Goal: Communication & Community: Participate in discussion

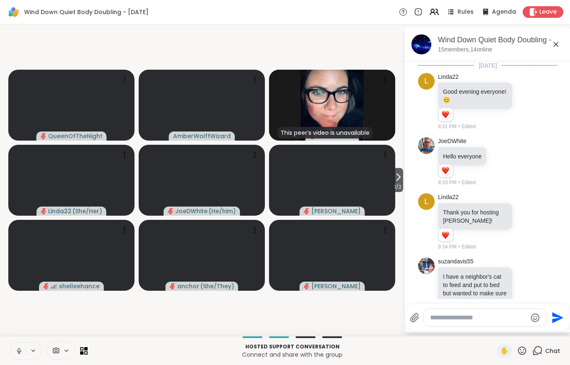
scroll to position [384, 0]
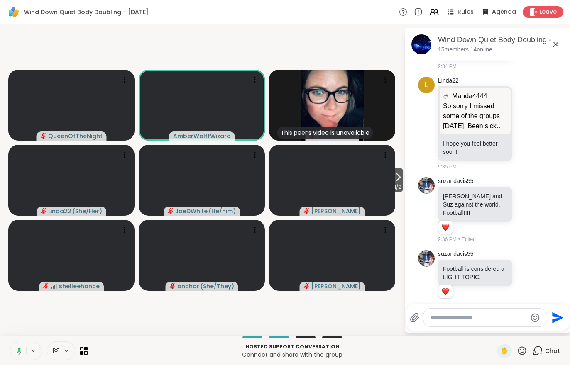
click at [400, 178] on icon at bounding box center [398, 177] width 10 height 10
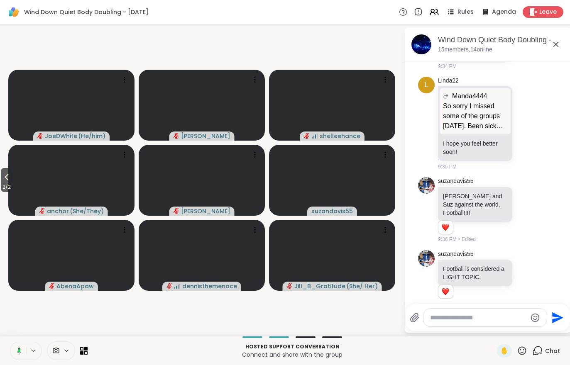
click at [547, 350] on span "Chat" at bounding box center [552, 351] width 15 height 8
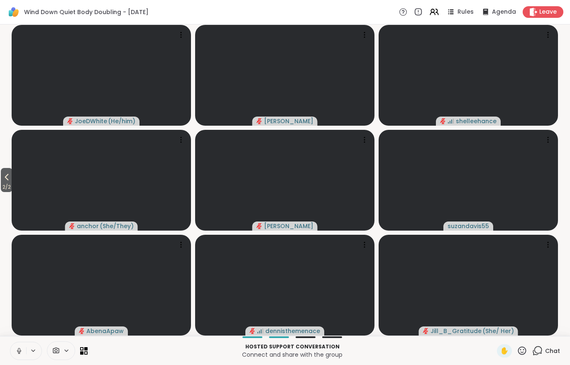
click at [551, 353] on span "Chat" at bounding box center [552, 351] width 15 height 8
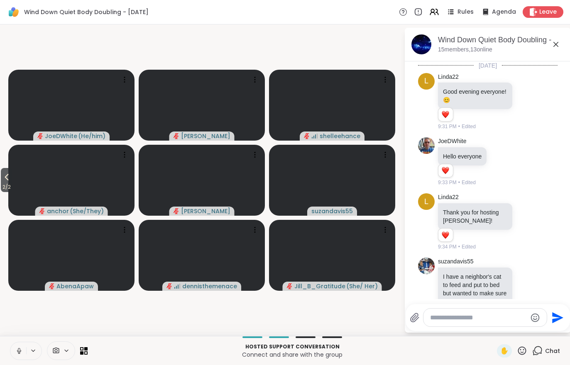
scroll to position [822, 0]
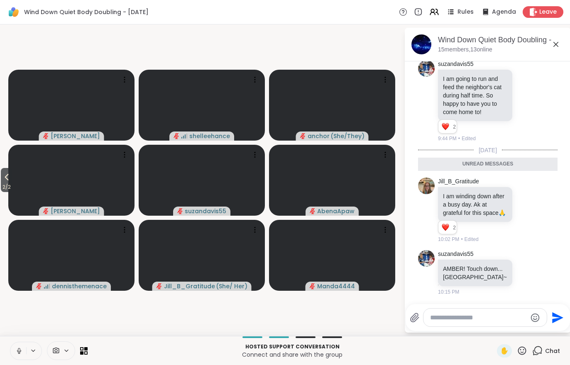
click at [18, 346] on button at bounding box center [18, 350] width 16 height 17
click at [5, 173] on icon at bounding box center [7, 177] width 10 height 10
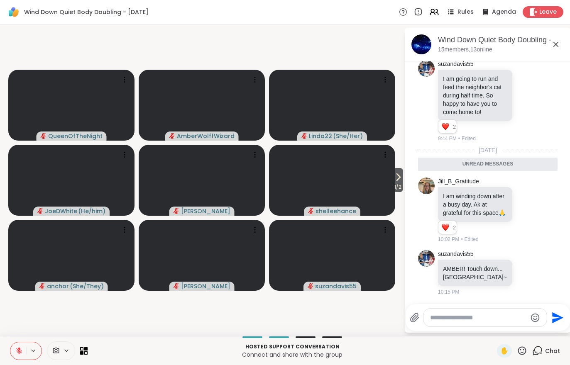
click at [541, 353] on icon at bounding box center [537, 351] width 10 height 10
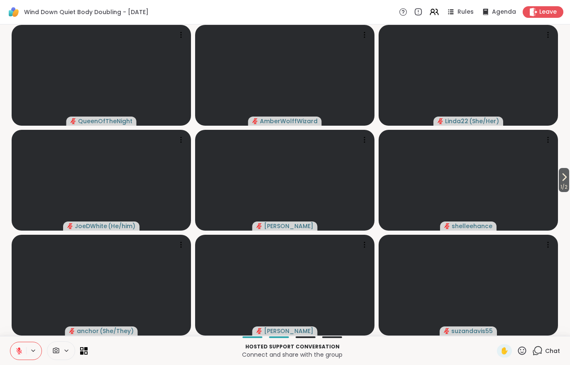
click at [549, 353] on span "Chat" at bounding box center [552, 351] width 15 height 8
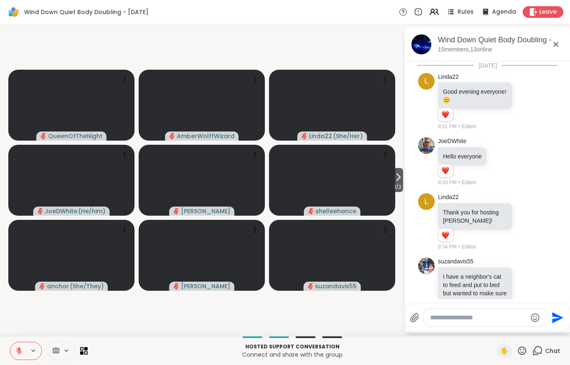
scroll to position [794, 0]
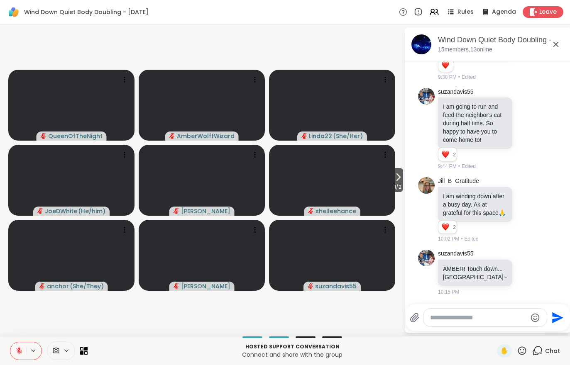
click at [20, 350] on icon at bounding box center [19, 348] width 2 height 3
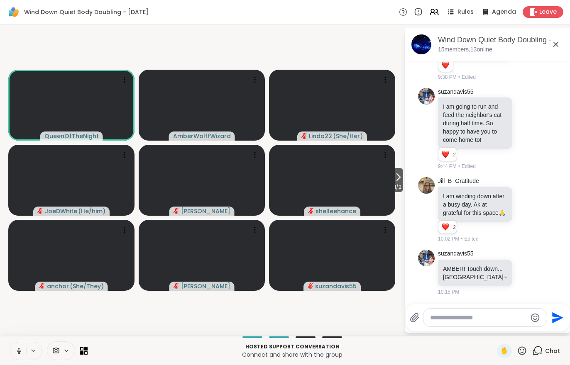
scroll to position [863, 0]
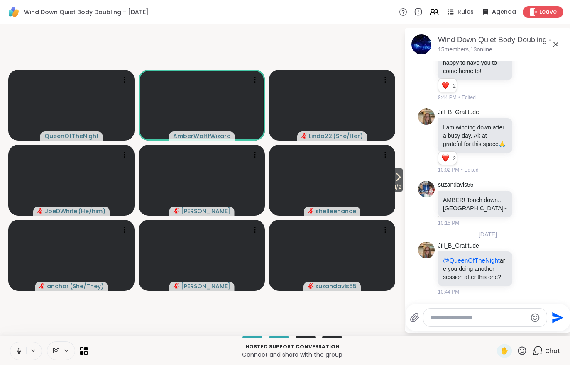
click at [393, 188] on span "1 / 2" at bounding box center [398, 187] width 10 height 10
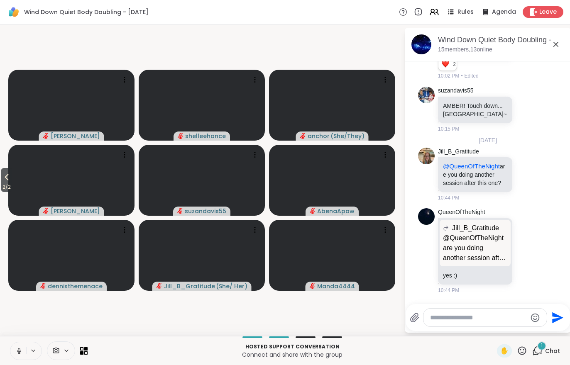
scroll to position [1024, 0]
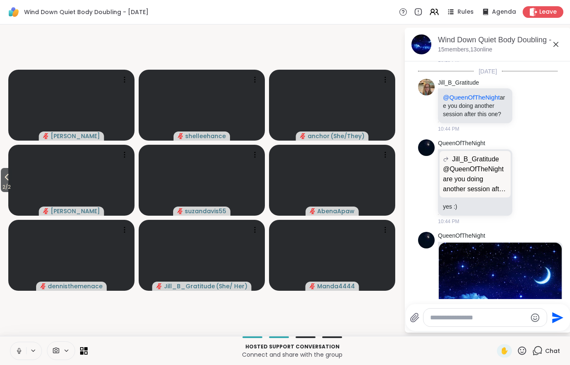
click at [18, 351] on icon at bounding box center [18, 350] width 7 height 7
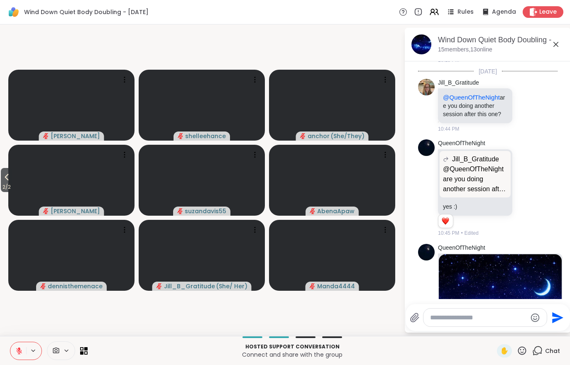
click at [14, 357] on button at bounding box center [18, 350] width 16 height 17
click at [3, 178] on icon at bounding box center [7, 177] width 10 height 10
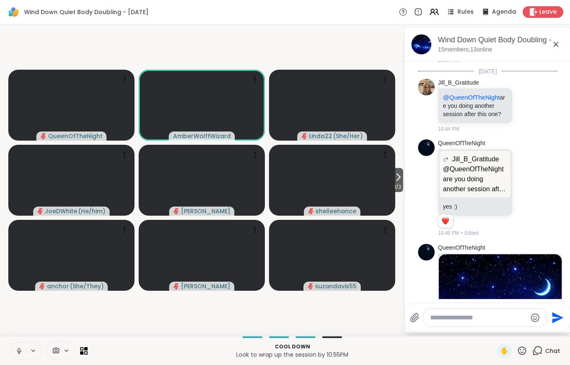
click at [18, 350] on icon at bounding box center [18, 350] width 7 height 7
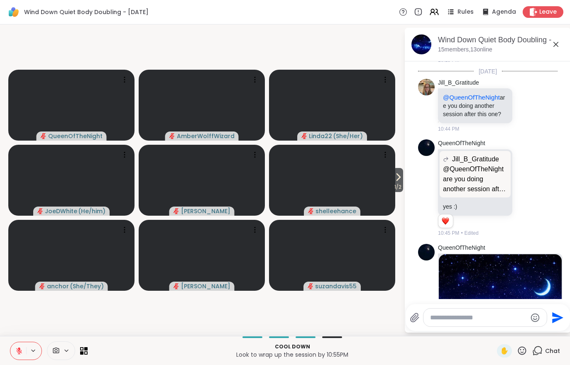
click at [12, 349] on button at bounding box center [18, 350] width 16 height 17
click at [397, 178] on icon at bounding box center [398, 177] width 3 height 7
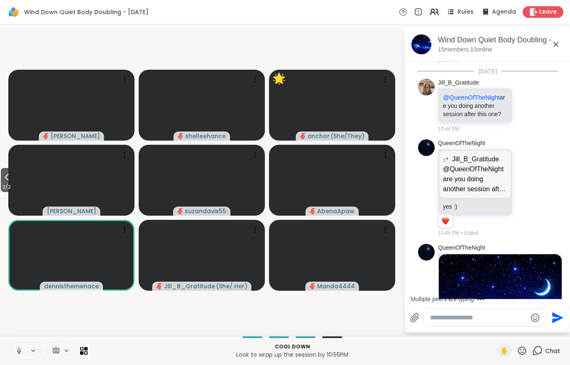
click at [17, 351] on icon at bounding box center [19, 351] width 4 height 2
click at [15, 184] on video at bounding box center [71, 180] width 126 height 71
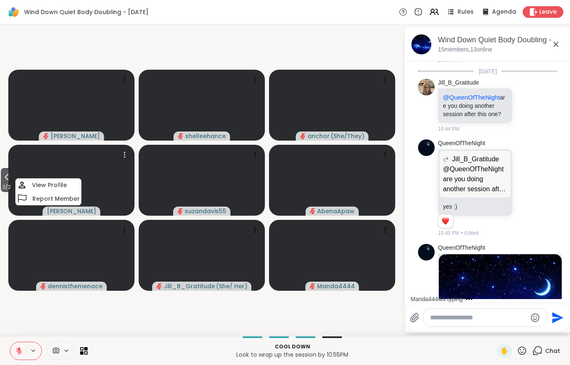
click at [2, 181] on button "2 / 2" at bounding box center [7, 180] width 12 height 24
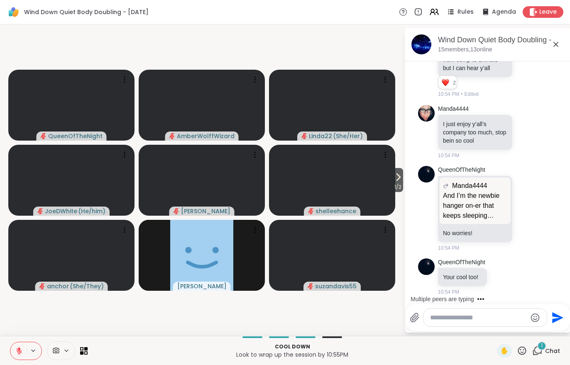
scroll to position [1520, 0]
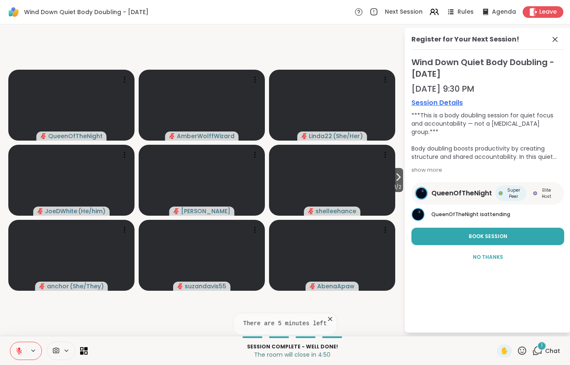
click at [549, 357] on div "1 Chat" at bounding box center [546, 351] width 28 height 13
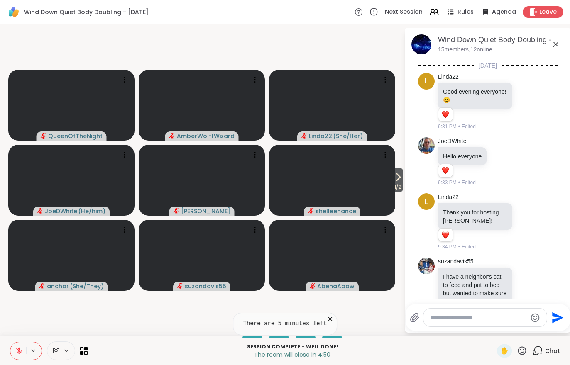
scroll to position [1539, 0]
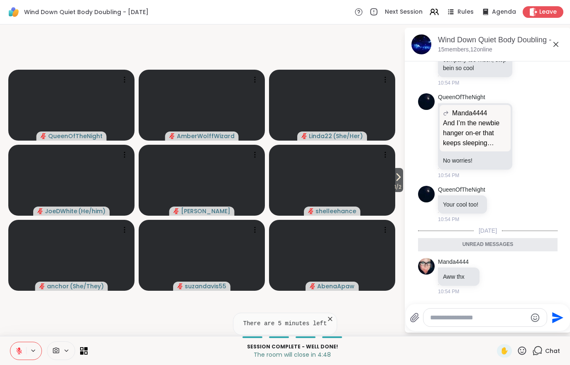
click at [17, 344] on button at bounding box center [18, 350] width 16 height 17
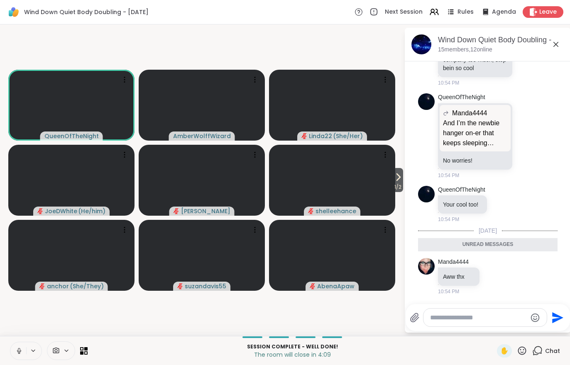
click at [13, 348] on button at bounding box center [18, 350] width 16 height 17
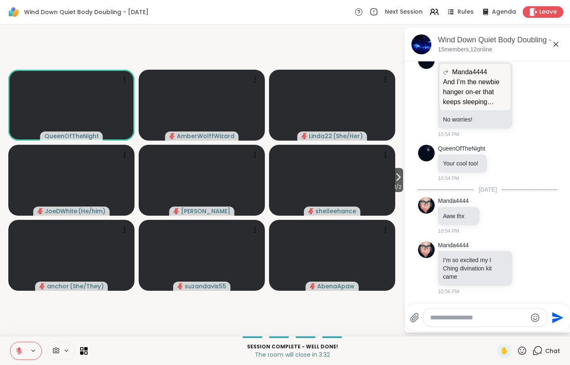
click at [17, 350] on icon at bounding box center [18, 350] width 7 height 7
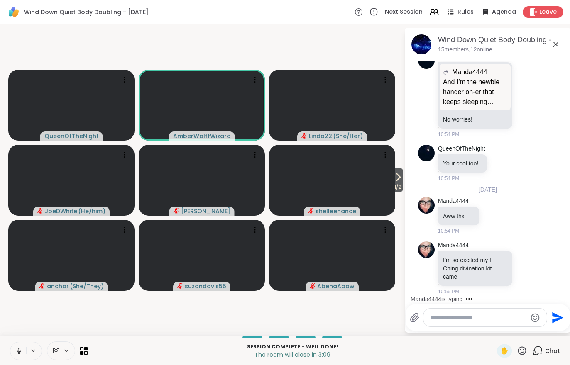
scroll to position [1641, 0]
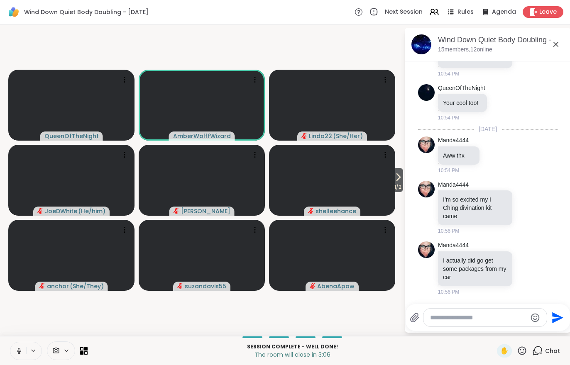
click at [545, 352] on span "Chat" at bounding box center [552, 351] width 15 height 8
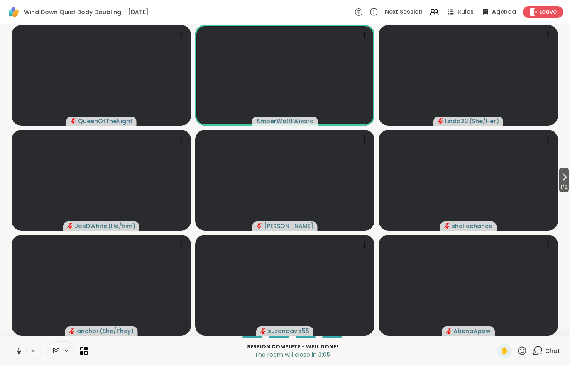
click at [554, 355] on span "Chat" at bounding box center [552, 351] width 15 height 8
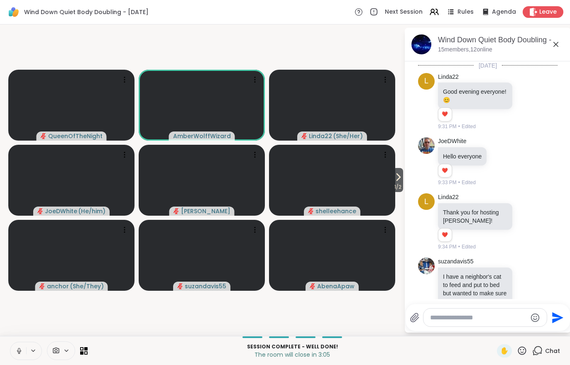
scroll to position [1633, 0]
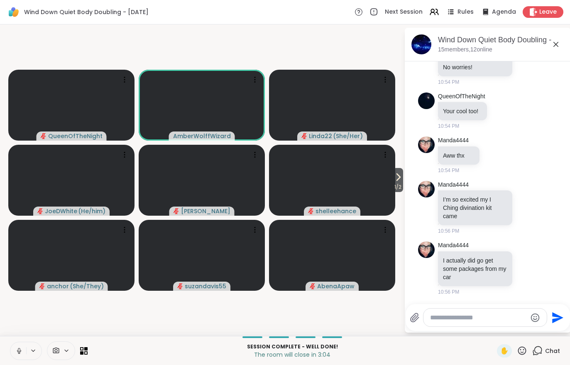
click at [16, 357] on button at bounding box center [18, 350] width 16 height 17
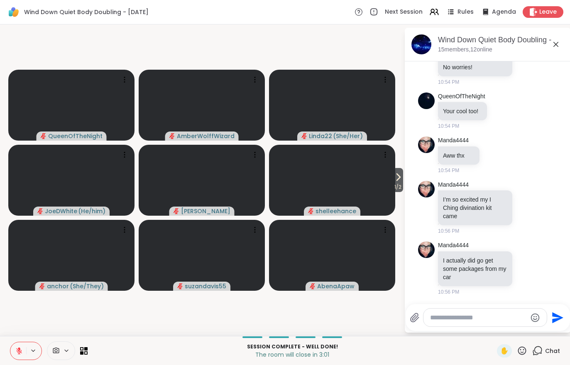
scroll to position [1644, 0]
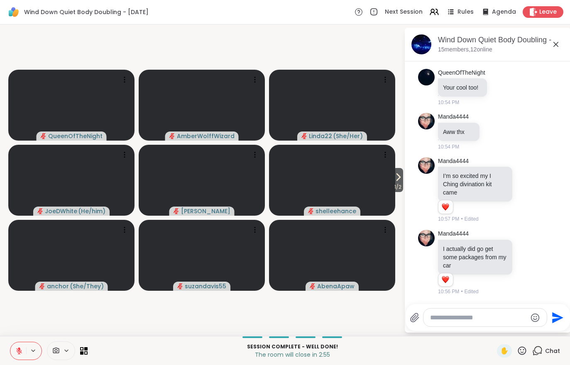
click at [543, 11] on span "Leave" at bounding box center [547, 12] width 17 height 8
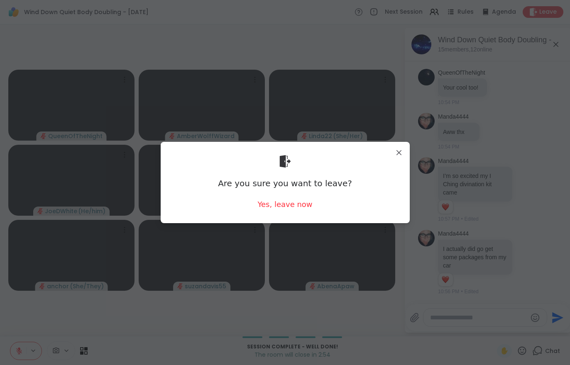
click at [284, 209] on div "Yes, leave now" at bounding box center [284, 204] width 55 height 10
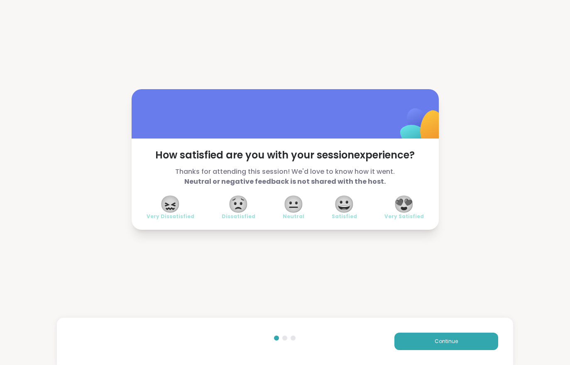
click at [435, 338] on span "Continue" at bounding box center [446, 341] width 23 height 7
click at [435, 337] on button "Continue" at bounding box center [446, 341] width 104 height 17
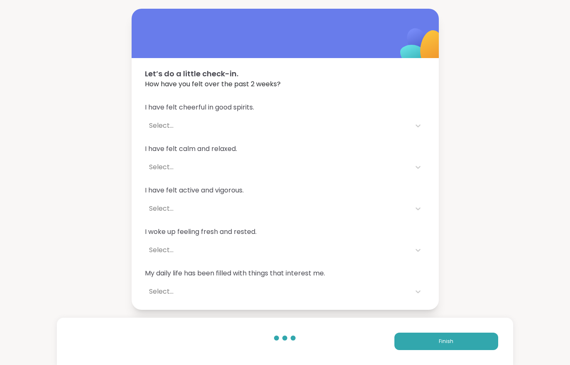
click at [428, 333] on button "Finish" at bounding box center [446, 341] width 104 height 17
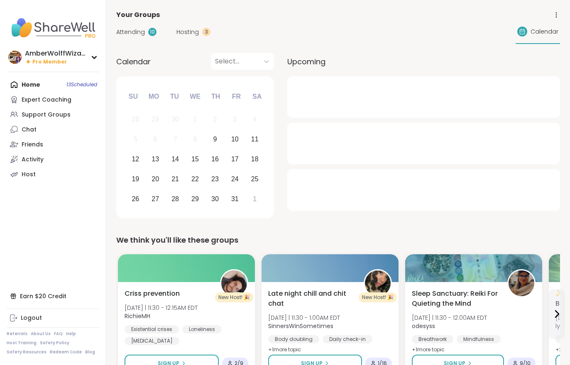
click at [188, 32] on span "Hosting" at bounding box center [187, 32] width 22 height 9
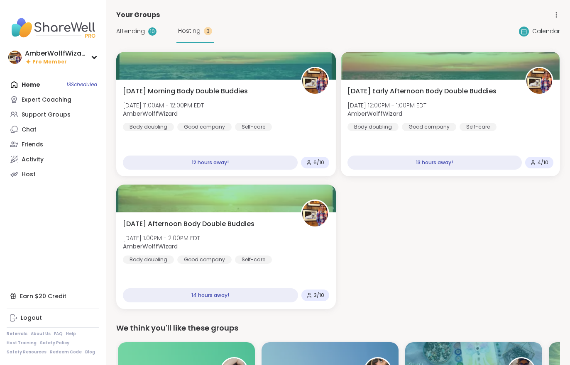
click at [144, 125] on div "Body doubling" at bounding box center [148, 127] width 51 height 8
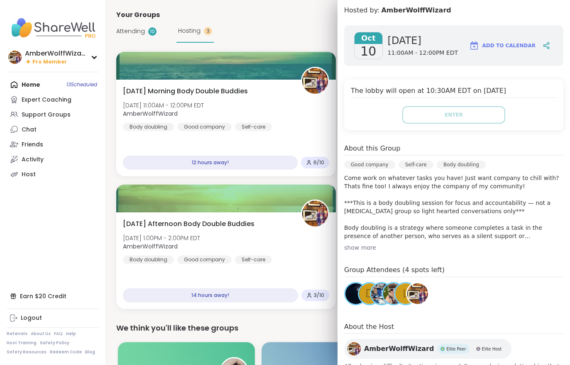
scroll to position [115, 0]
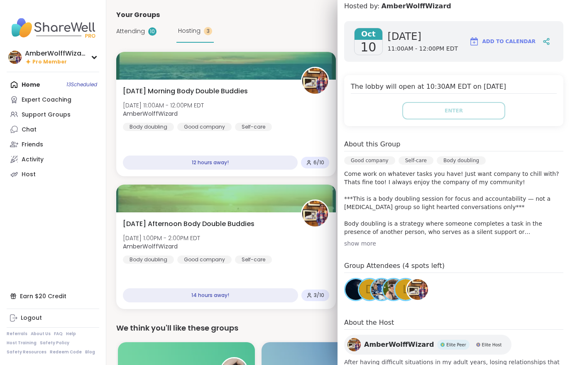
click at [34, 262] on nav "AmberWolffWizard Pro Member Profile Membership Settings Help Home 13 Scheduled …" at bounding box center [53, 182] width 106 height 365
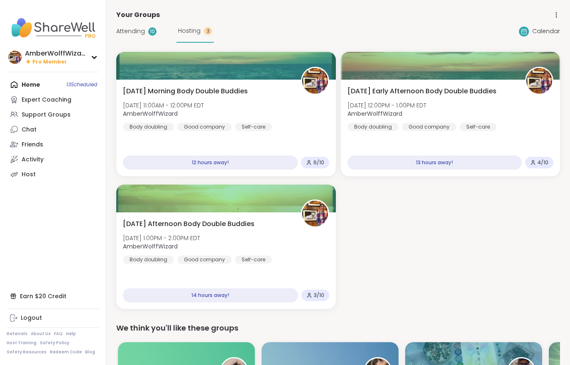
click at [442, 125] on div "Good company" at bounding box center [429, 127] width 54 height 8
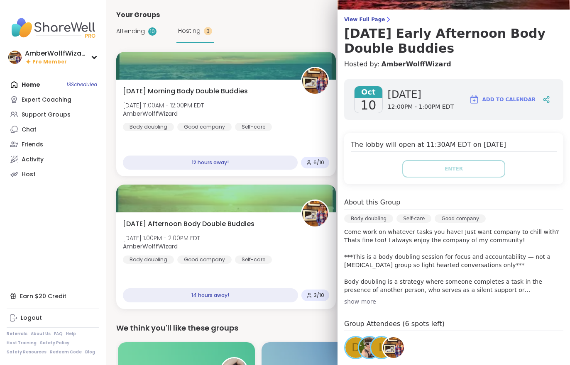
scroll to position [67, 0]
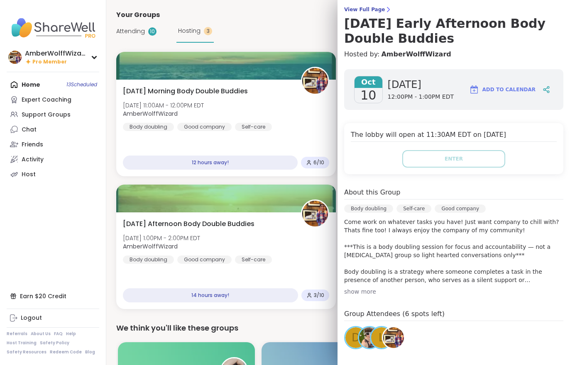
click at [189, 242] on span "[DATE] 1:00PM - 2:00PM EDT" at bounding box center [161, 238] width 77 height 8
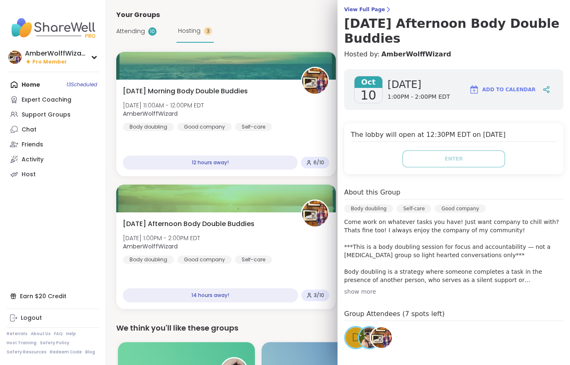
click at [127, 34] on span "Attending" at bounding box center [130, 31] width 29 height 9
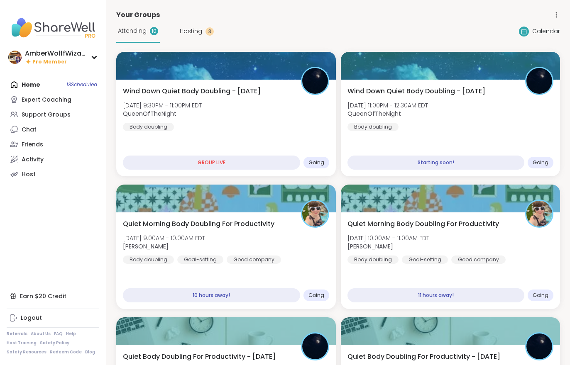
click at [468, 118] on div "Wind Down Quiet Body Doubling - Thursday Thu, Oct 09 | 11:00PM - 12:30AM EDT Qu…" at bounding box center [450, 108] width 206 height 45
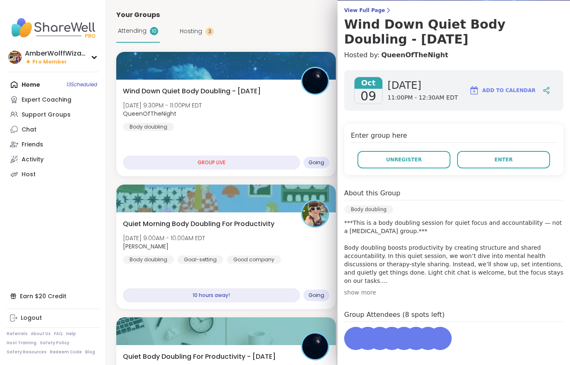
scroll to position [86, 0]
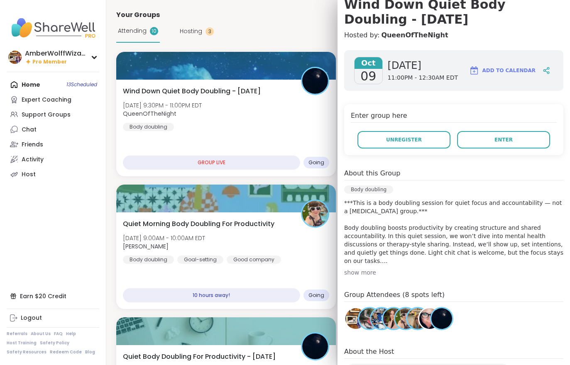
click at [499, 160] on div "Oct 09 Thursday 11:00PM - 12:30AM EDT Add to Calendar Enter group here Unregist…" at bounding box center [453, 219] width 232 height 350
click at [501, 146] on button "Enter" at bounding box center [503, 139] width 93 height 17
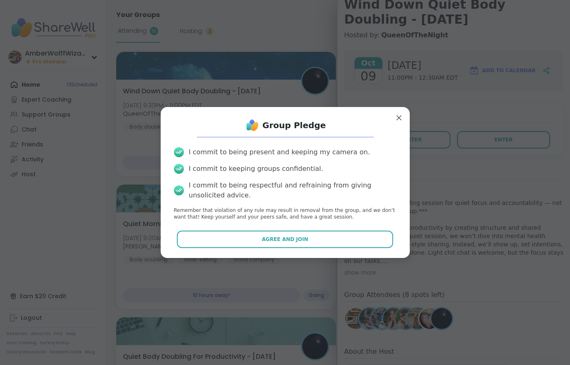
click at [331, 237] on button "Agree and Join" at bounding box center [285, 239] width 216 height 17
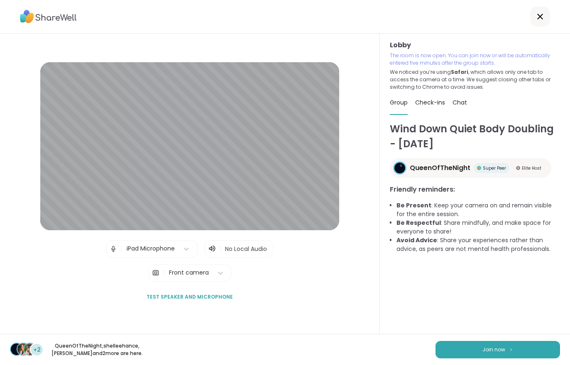
click at [510, 347] on img at bounding box center [511, 349] width 5 height 5
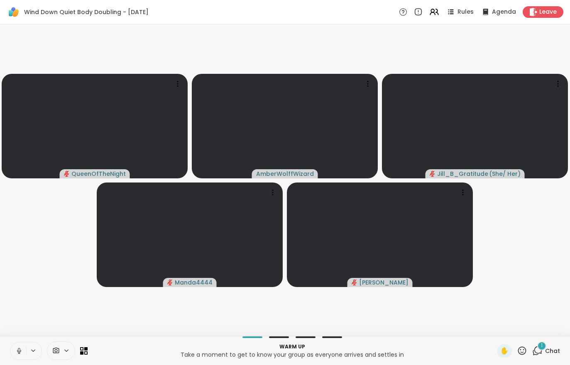
click at [20, 350] on icon at bounding box center [18, 350] width 7 height 7
click at [550, 351] on span "Chat" at bounding box center [552, 351] width 15 height 8
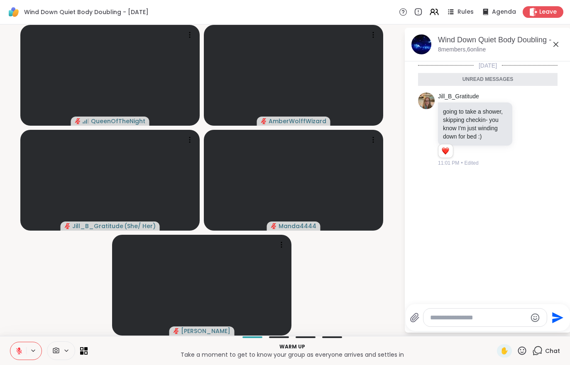
click at [549, 350] on span "Chat" at bounding box center [552, 351] width 15 height 8
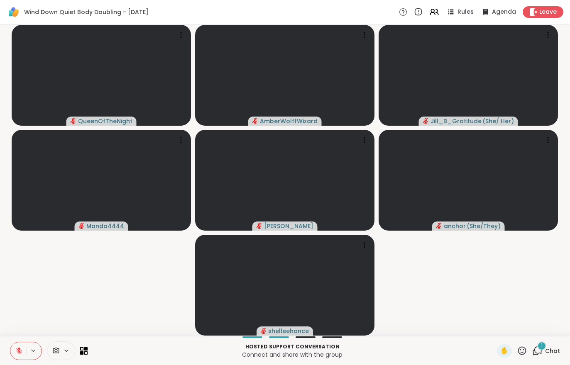
click at [544, 342] on div "1" at bounding box center [541, 346] width 9 height 9
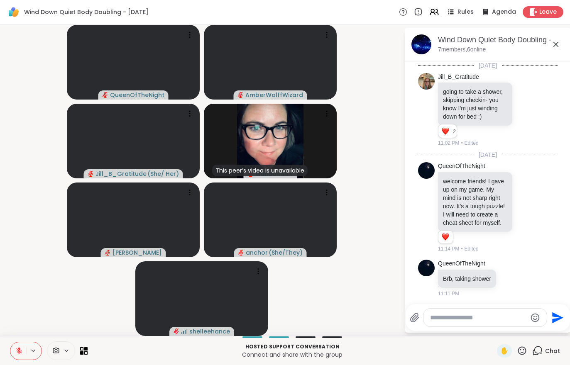
click at [473, 329] on div "Send" at bounding box center [488, 317] width 164 height 27
click at [472, 321] on textarea "Type your message" at bounding box center [478, 318] width 97 height 8
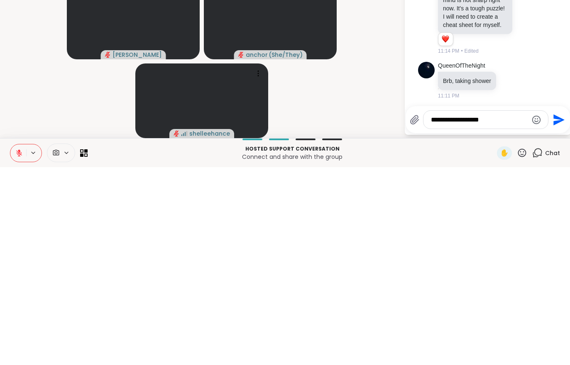
type textarea "**********"
click at [551, 311] on icon "Send" at bounding box center [557, 317] width 13 height 13
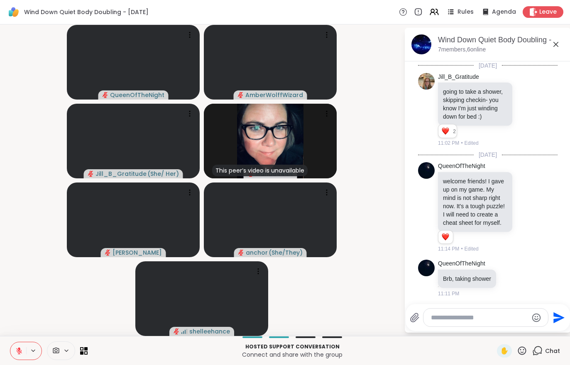
scroll to position [53, 0]
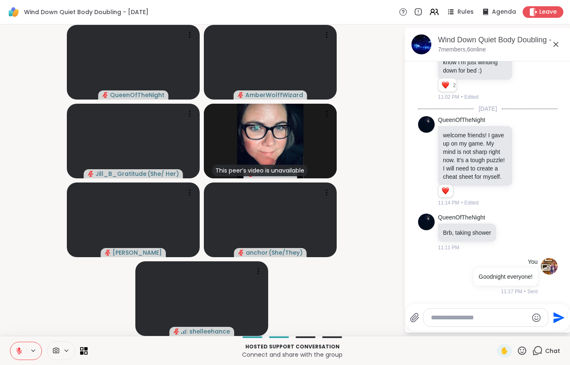
click at [546, 17] on div "Leave" at bounding box center [543, 12] width 41 height 12
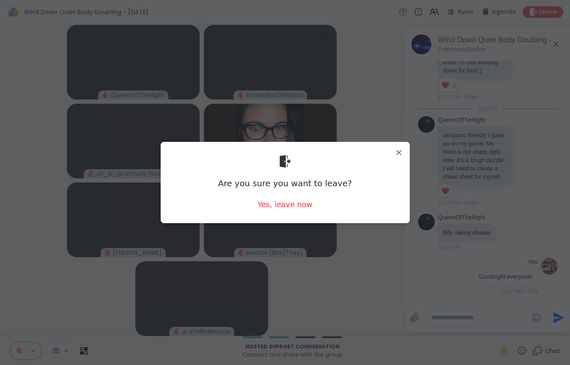
click at [296, 207] on div "Yes, leave now" at bounding box center [284, 204] width 55 height 10
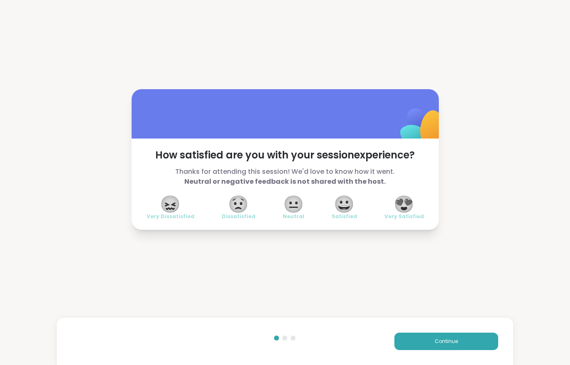
click at [413, 331] on div "Continue" at bounding box center [285, 341] width 456 height 47
click at [421, 344] on button "Continue" at bounding box center [446, 341] width 104 height 17
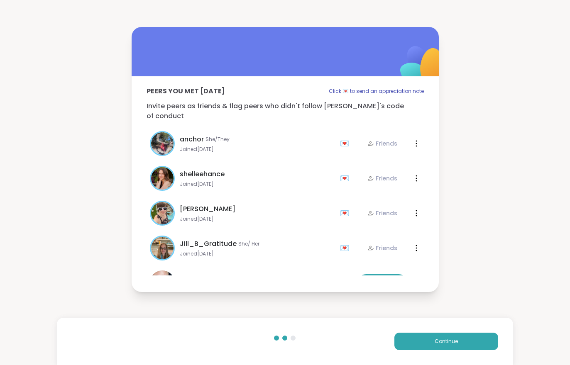
click at [420, 344] on button "Continue" at bounding box center [446, 341] width 104 height 17
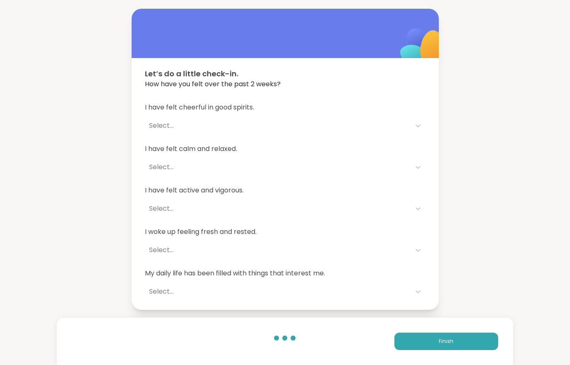
click at [433, 342] on button "Finish" at bounding box center [446, 341] width 104 height 17
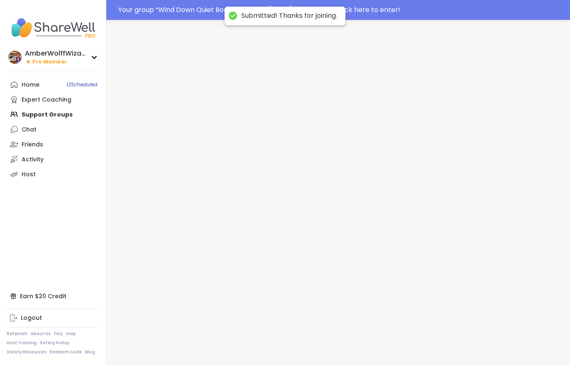
click at [435, 347] on div at bounding box center [338, 202] width 464 height 365
